Goal: Task Accomplishment & Management: Manage account settings

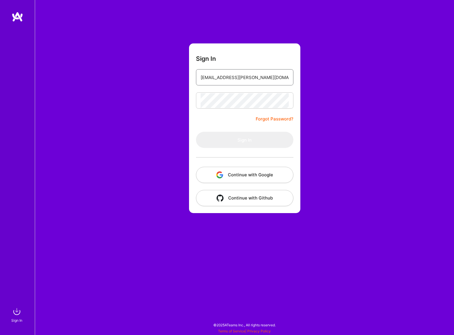
drag, startPoint x: 266, startPoint y: 81, endPoint x: 266, endPoint y: 86, distance: 5.2
click at [266, 85] on input "[EMAIL_ADDRESS][PERSON_NAME][DOMAIN_NAME]" at bounding box center [244, 77] width 88 height 15
click at [266, 86] on form "Sign In [EMAIL_ADDRESS][PERSON_NAME][DOMAIN_NAME] Forgot Password? Sign In Cont…" at bounding box center [244, 128] width 111 height 170
click at [265, 80] on input "[EMAIL_ADDRESS][PERSON_NAME][DOMAIN_NAME]" at bounding box center [244, 77] width 88 height 15
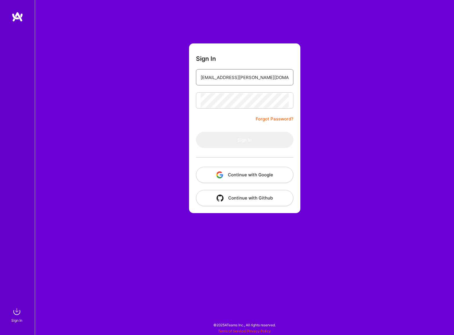
click at [265, 80] on input "[EMAIL_ADDRESS][PERSON_NAME][DOMAIN_NAME]" at bounding box center [244, 77] width 88 height 15
click at [264, 81] on input "[EMAIL_ADDRESS][PERSON_NAME][DOMAIN_NAME]" at bounding box center [244, 77] width 88 height 15
click at [263, 83] on input "[EMAIL_ADDRESS][PERSON_NAME][DOMAIN_NAME]" at bounding box center [244, 77] width 88 height 15
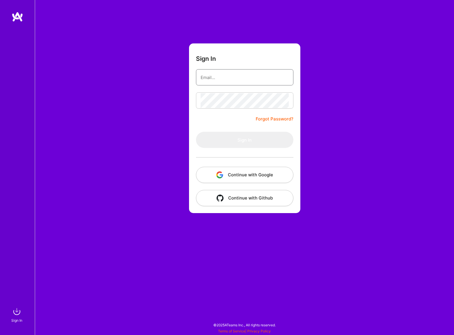
type input "[EMAIL_ADDRESS][PERSON_NAME][DOMAIN_NAME]"
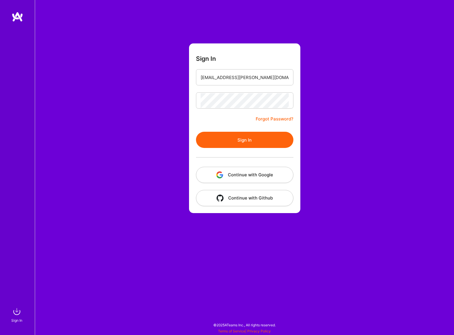
click at [233, 141] on button "Sign In" at bounding box center [244, 140] width 97 height 16
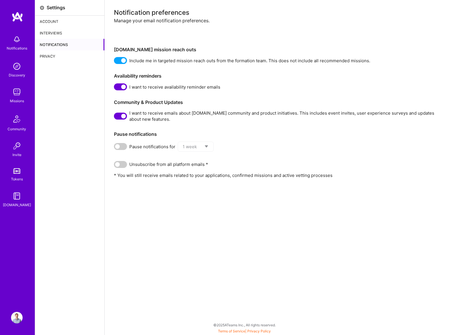
drag, startPoint x: 291, startPoint y: 155, endPoint x: 141, endPoint y: 263, distance: 184.8
